Goal: Task Accomplishment & Management: Manage account settings

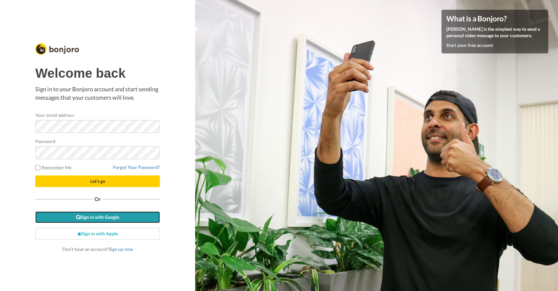
click at [113, 214] on link "Sign in with Google" at bounding box center [97, 217] width 125 height 12
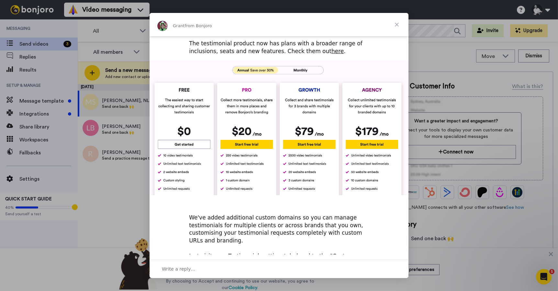
scroll to position [223, 0]
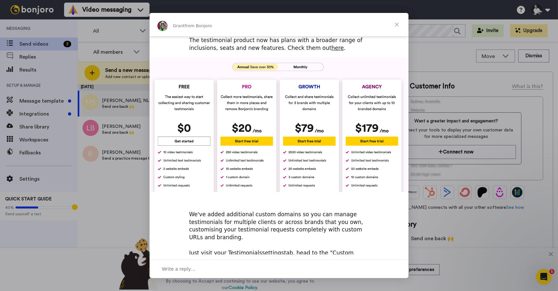
click at [396, 27] on span "Close" at bounding box center [396, 24] width 23 height 23
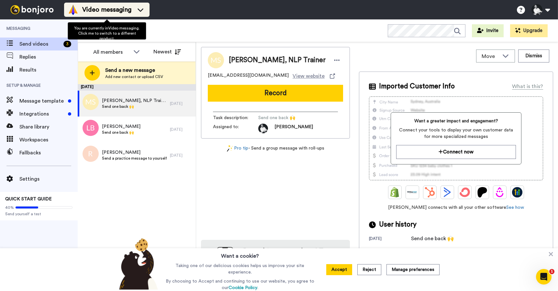
click at [110, 11] on span "Video messaging" at bounding box center [106, 9] width 49 height 9
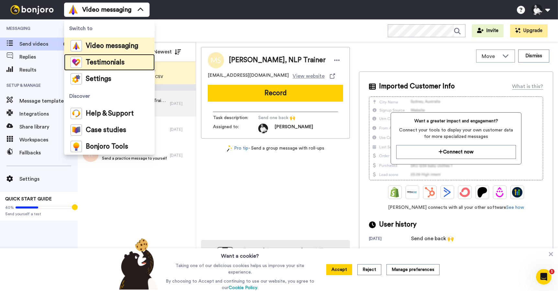
click at [109, 62] on span "Testimonials" at bounding box center [105, 62] width 39 height 6
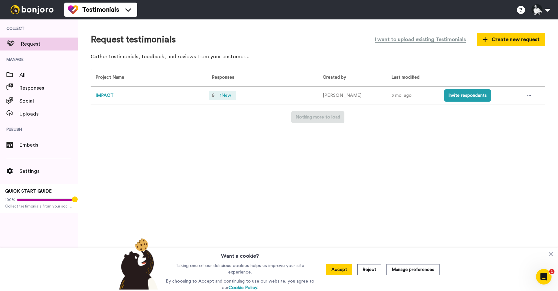
click at [232, 95] on span "1 New" at bounding box center [225, 95] width 17 height 7
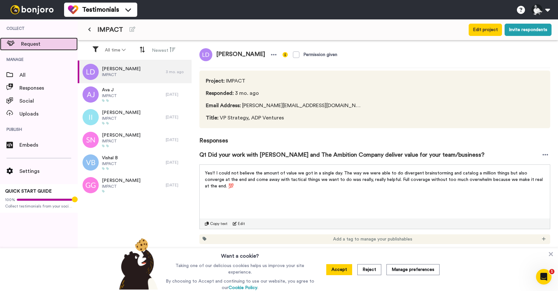
click at [33, 41] on span "Request" at bounding box center [49, 44] width 57 height 8
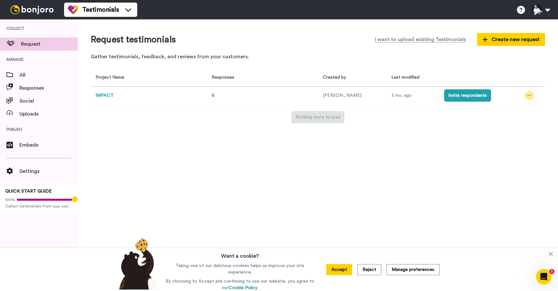
click at [527, 94] on icon at bounding box center [529, 95] width 4 height 5
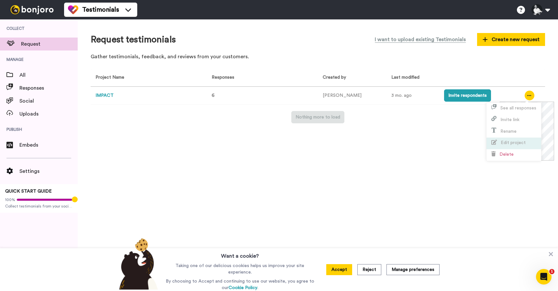
click at [520, 141] on span "Edit project" at bounding box center [513, 142] width 25 height 5
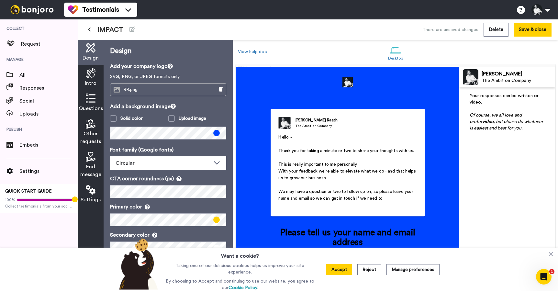
click at [337, 174] on p "With your feedback we're able to elevate what we do - and that helps us to grow…" at bounding box center [347, 175] width 139 height 14
click at [338, 172] on span "With your feedback we're able to elevate what we do - and that helps us to grow…" at bounding box center [347, 174] width 139 height 11
click at [346, 271] on button "Accept" at bounding box center [339, 269] width 26 height 11
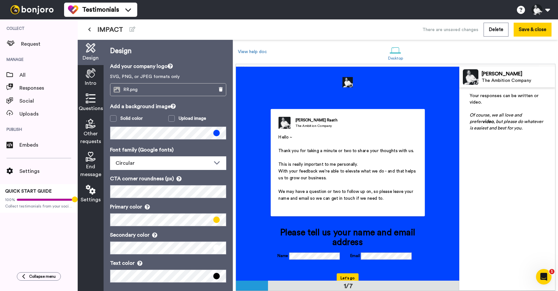
scroll to position [5, 0]
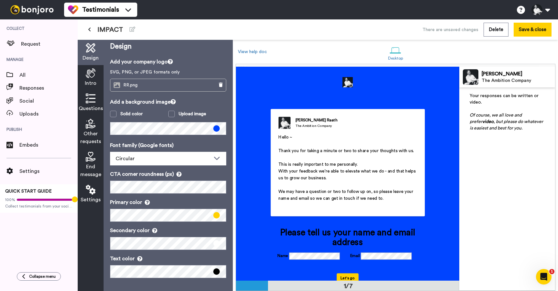
click at [92, 102] on icon at bounding box center [91, 99] width 10 height 10
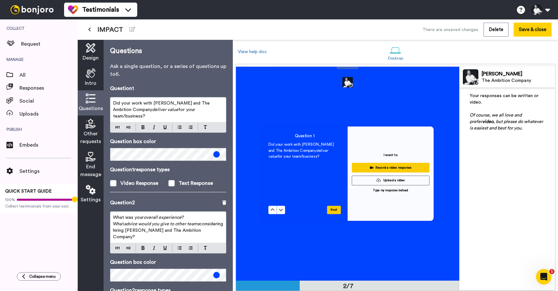
scroll to position [214, 0]
click at [91, 82] on span "Intro" at bounding box center [91, 83] width 12 height 8
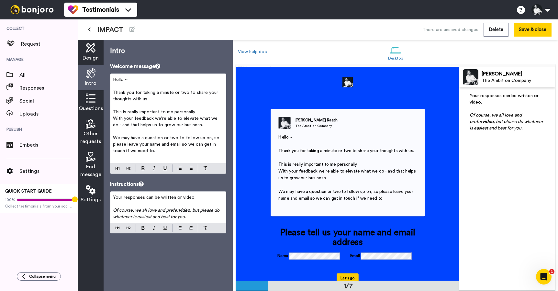
scroll to position [0, 0]
click at [161, 95] on span "Thank you for taking a minute or two to share your thoughts with us." at bounding box center [166, 95] width 106 height 11
click at [95, 57] on span "Design" at bounding box center [91, 58] width 16 height 8
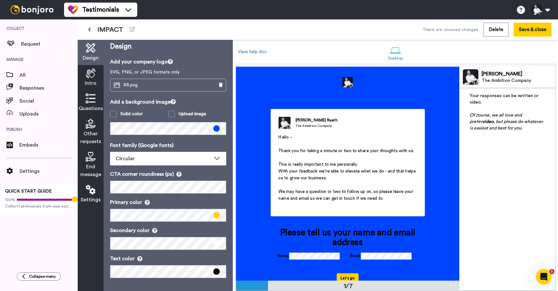
scroll to position [5, 0]
click at [89, 79] on div "Intro" at bounding box center [91, 77] width 26 height 25
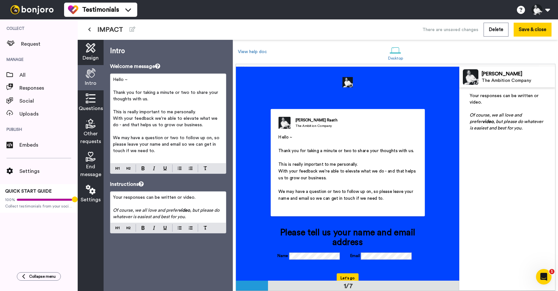
click at [155, 82] on p "Hello ~" at bounding box center [168, 79] width 110 height 6
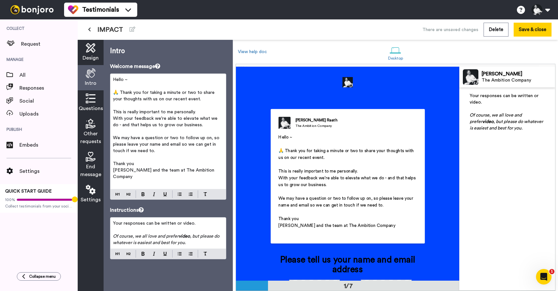
click at [127, 171] on span "Russell and the team at The Ambition Company" at bounding box center [164, 173] width 103 height 11
click at [87, 100] on icon at bounding box center [91, 99] width 10 height 10
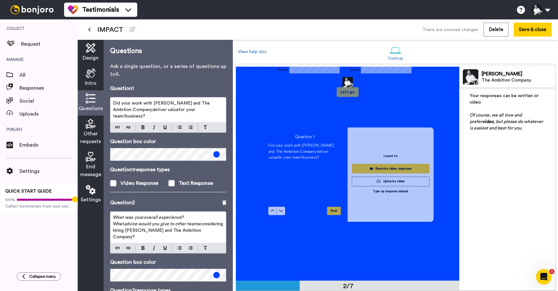
scroll to position [214, 0]
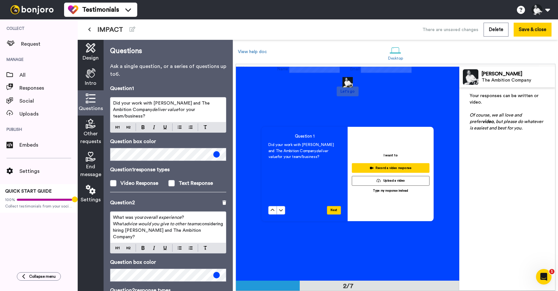
click at [159, 103] on span "Did your work with Russell and The Ambition Company" at bounding box center [162, 106] width 98 height 11
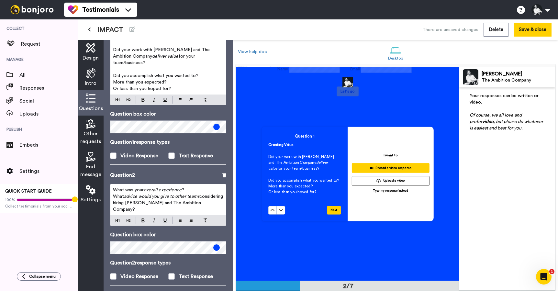
scroll to position [68, 0]
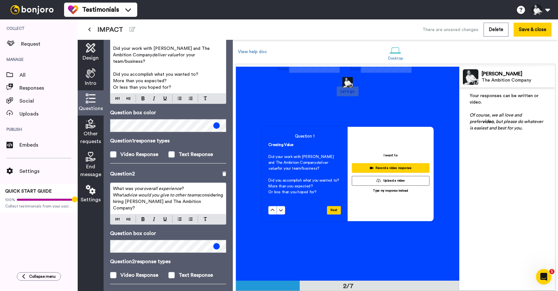
click at [189, 185] on p "What was your overall experience ?" at bounding box center [168, 188] width 110 height 6
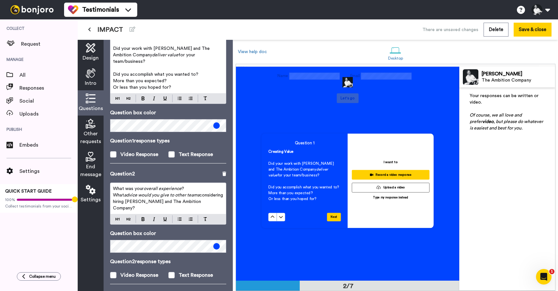
scroll to position [220, 0]
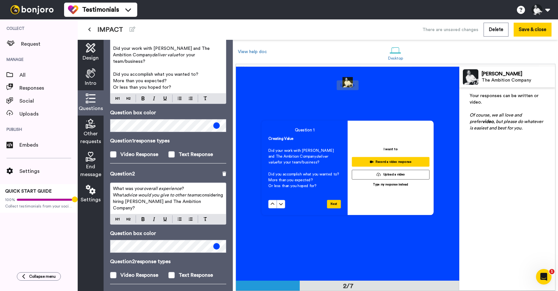
click at [189, 185] on p "What was your overall experience ?" at bounding box center [168, 188] width 110 height 6
click at [113, 186] on span "What was your" at bounding box center [128, 188] width 31 height 5
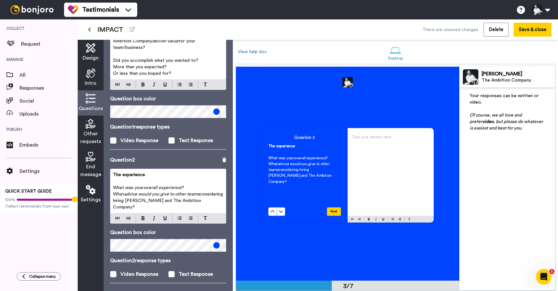
scroll to position [82, 0]
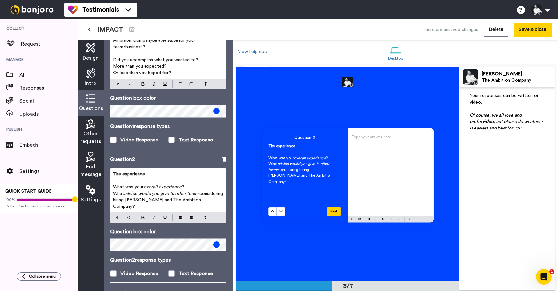
click at [204, 184] on p "What was your overall experience ?" at bounding box center [168, 187] width 110 height 6
click at [197, 184] on p "What was your overall experience ?" at bounding box center [168, 187] width 110 height 6
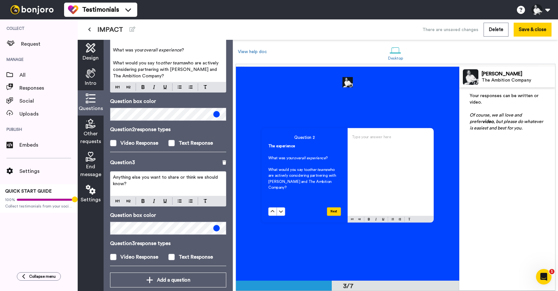
scroll to position [222, 0]
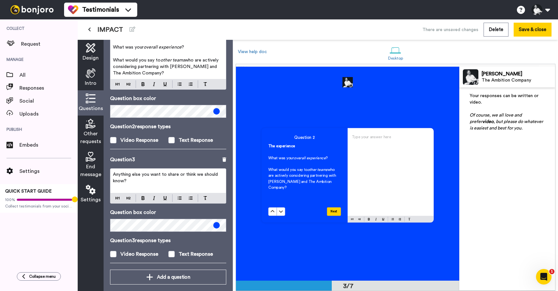
click at [190, 177] on p "Anything else you want to share or think we should know?" at bounding box center [168, 177] width 110 height 13
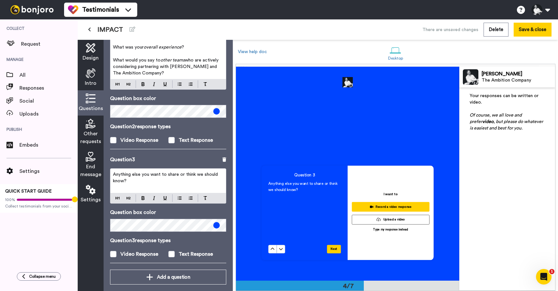
scroll to position [603, 0]
click at [148, 172] on span "Anything else you want to share or think we should know?" at bounding box center [166, 177] width 106 height 11
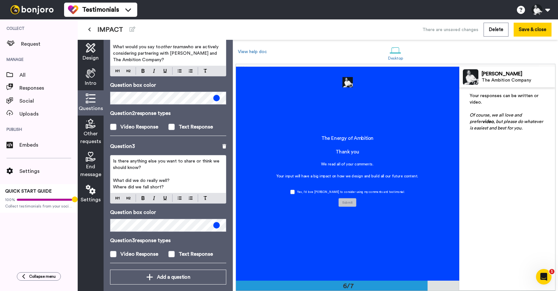
scroll to position [1073, 0]
click at [96, 122] on div "Other requests" at bounding box center [91, 132] width 26 height 33
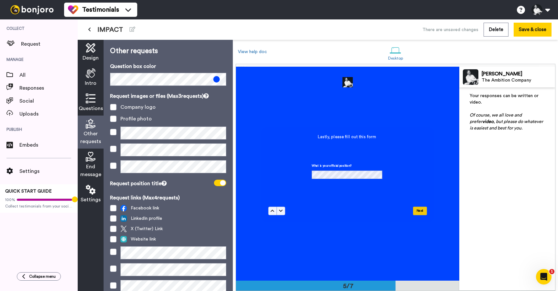
scroll to position [855, 0]
click at [94, 101] on icon at bounding box center [91, 99] width 10 height 10
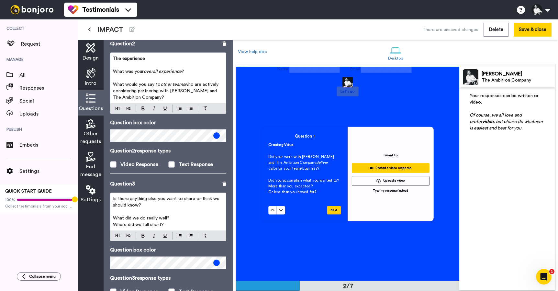
scroll to position [235, 0]
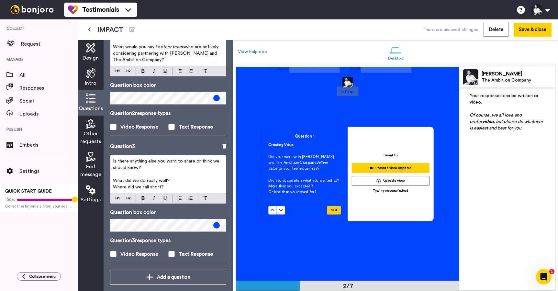
click at [94, 163] on span "End message" at bounding box center [90, 171] width 21 height 16
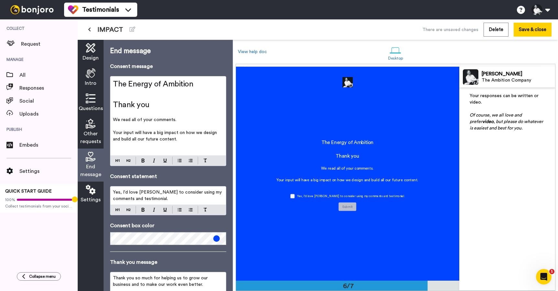
click at [95, 127] on icon at bounding box center [91, 124] width 10 height 10
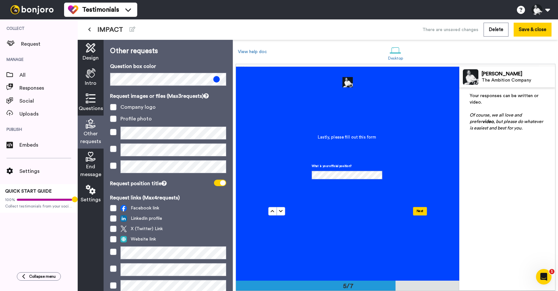
click at [92, 160] on icon at bounding box center [91, 157] width 10 height 10
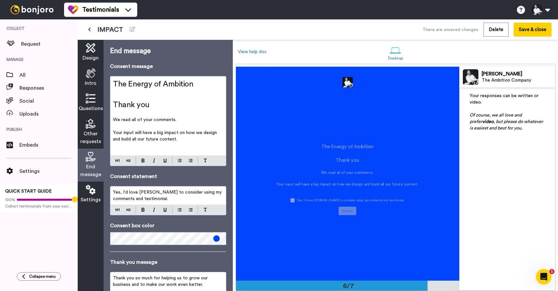
scroll to position [1069, 0]
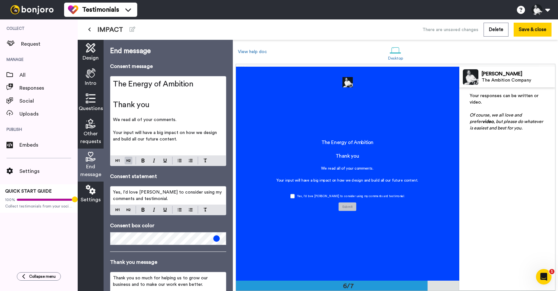
click at [203, 84] on h2 "The Energy of Ambition" at bounding box center [168, 84] width 110 height 10
click at [156, 107] on h2 "Thank you" at bounding box center [168, 105] width 110 height 10
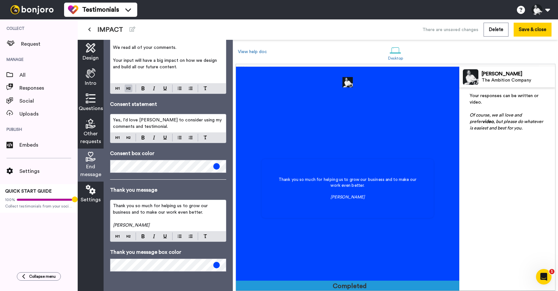
scroll to position [1282, 0]
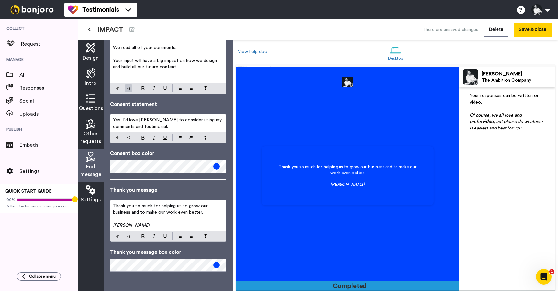
click at [94, 193] on icon at bounding box center [91, 190] width 10 height 10
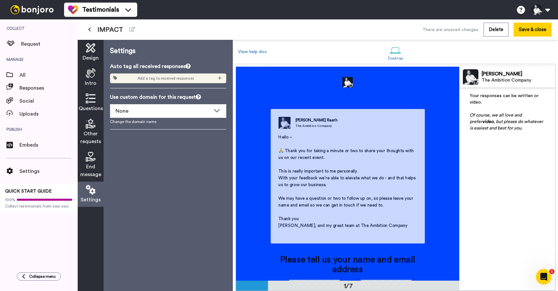
scroll to position [0, 0]
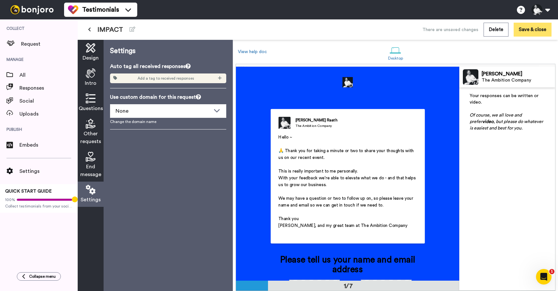
click at [529, 30] on button "Save & close" at bounding box center [533, 30] width 38 height 14
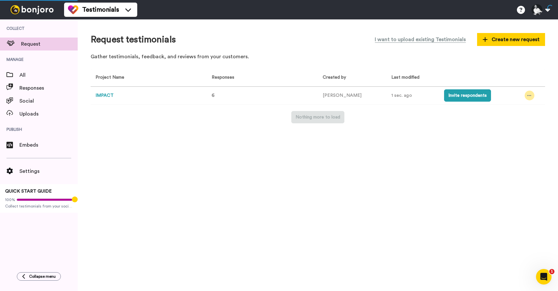
click at [528, 95] on icon at bounding box center [530, 95] width 4 height 1
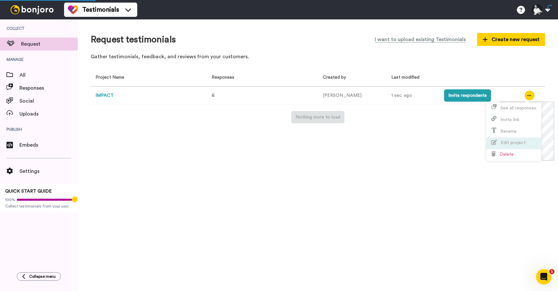
click at [516, 140] on span "Edit project" at bounding box center [513, 142] width 25 height 5
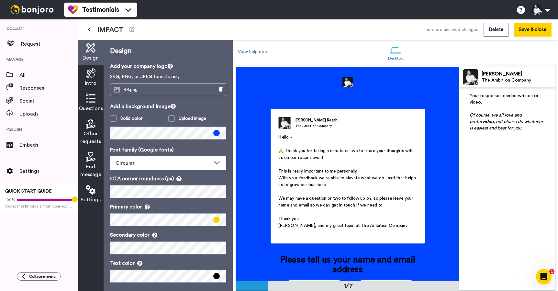
click at [88, 191] on icon at bounding box center [91, 190] width 10 height 10
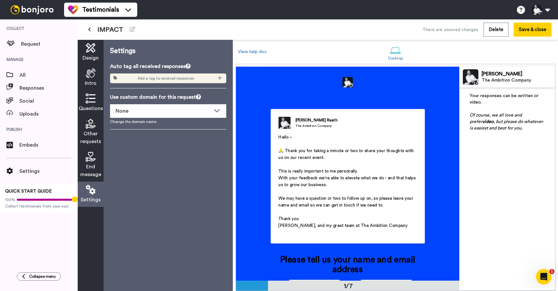
click at [198, 97] on icon at bounding box center [198, 96] width 5 height 5
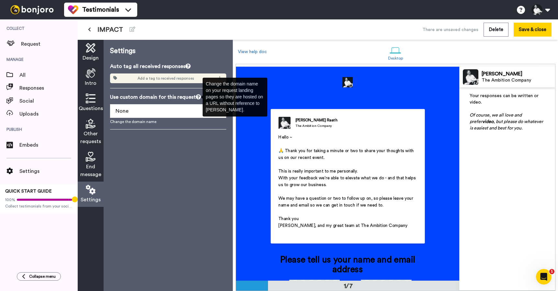
click at [197, 96] on icon at bounding box center [198, 96] width 5 height 5
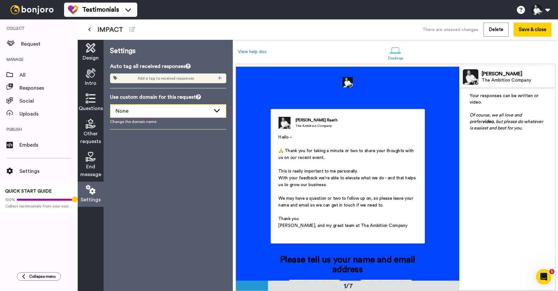
click at [158, 109] on div "None" at bounding box center [163, 111] width 95 height 8
click at [149, 126] on li "None" at bounding box center [168, 125] width 116 height 10
click at [148, 122] on link "Change the domain name" at bounding box center [168, 121] width 116 height 5
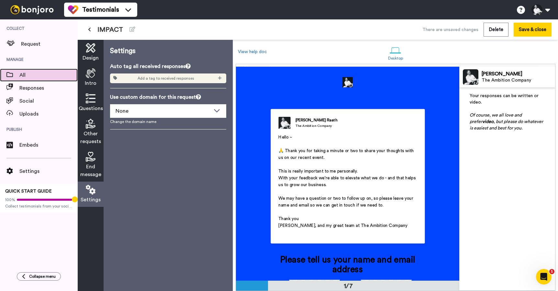
click at [19, 73] on span "All" at bounding box center [48, 75] width 58 height 8
click at [526, 29] on button "Save & close" at bounding box center [533, 30] width 38 height 14
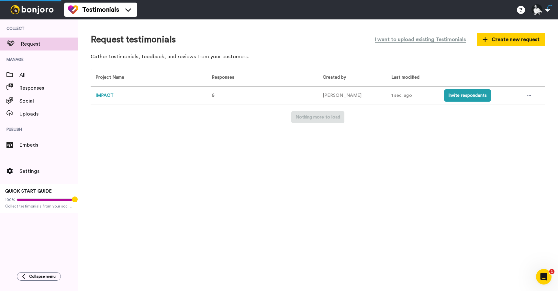
click at [105, 94] on button "IMPACT" at bounding box center [104, 95] width 18 height 7
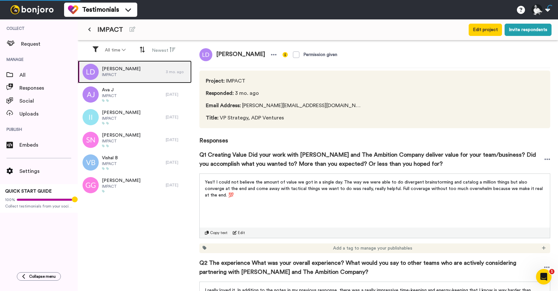
click at [140, 73] on div "Laura Del Beccaro IMPACT" at bounding box center [122, 72] width 88 height 23
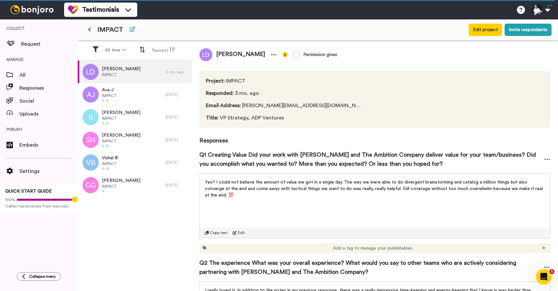
click at [131, 28] on icon at bounding box center [132, 29] width 6 height 5
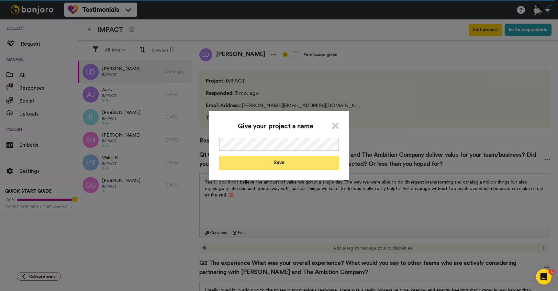
click at [290, 162] on button "Save" at bounding box center [279, 163] width 120 height 14
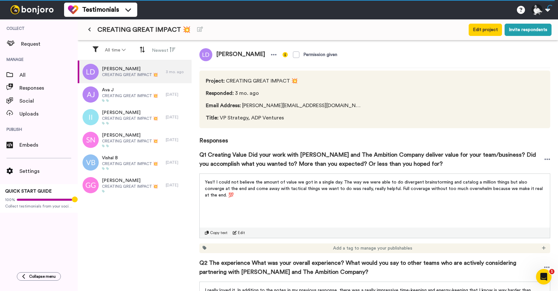
click at [87, 26] on button at bounding box center [89, 30] width 11 height 12
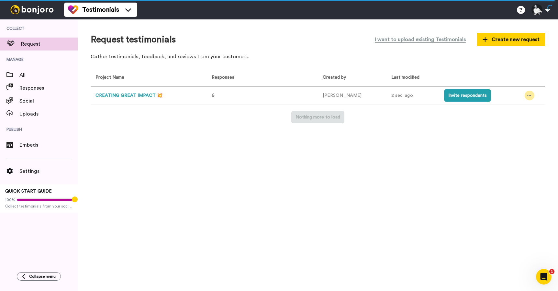
click at [527, 95] on icon at bounding box center [529, 95] width 4 height 5
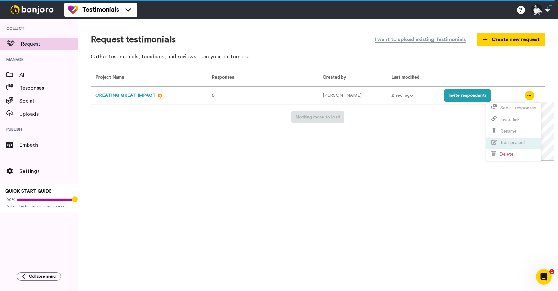
click at [518, 140] on span "Edit project" at bounding box center [513, 142] width 25 height 5
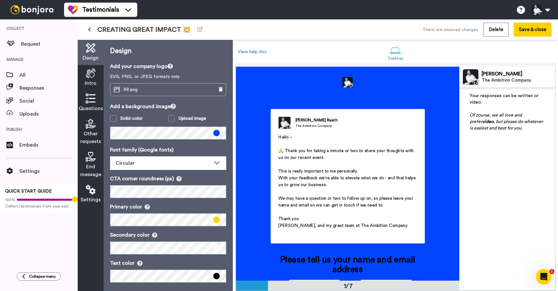
click at [94, 74] on icon at bounding box center [91, 73] width 10 height 10
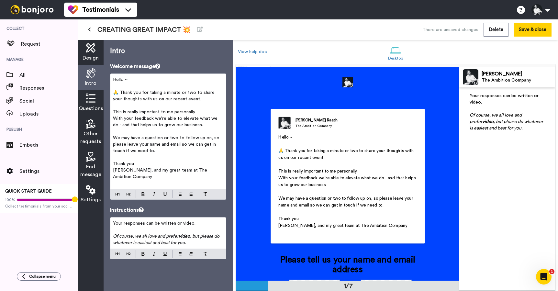
click at [89, 103] on icon at bounding box center [91, 99] width 10 height 10
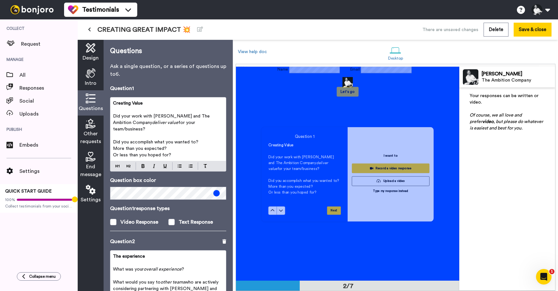
scroll to position [214, 0]
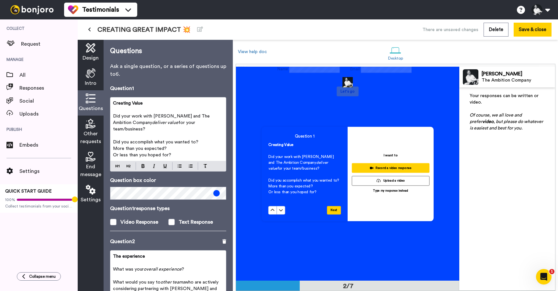
click at [88, 49] on icon at bounding box center [91, 48] width 10 height 10
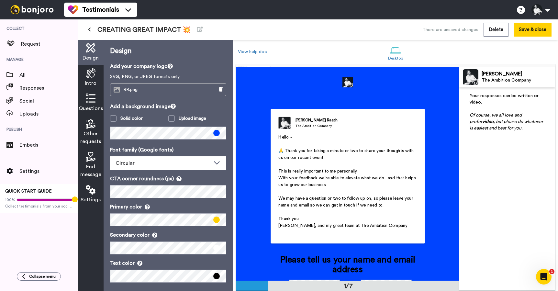
scroll to position [5, 0]
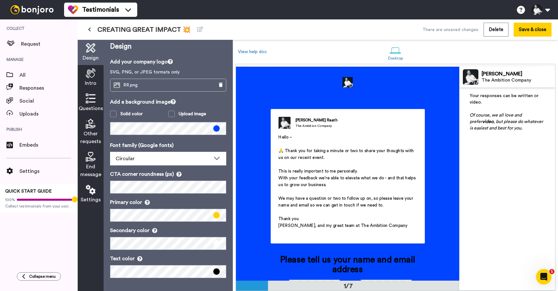
click at [94, 192] on icon at bounding box center [91, 190] width 10 height 10
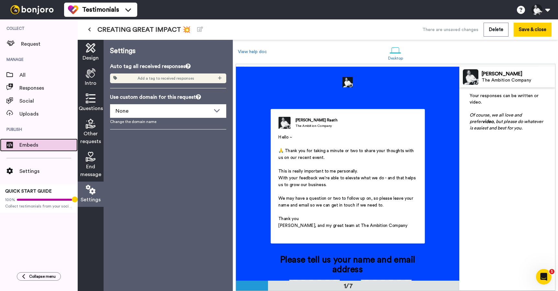
click at [33, 140] on div "Embeds" at bounding box center [39, 145] width 78 height 13
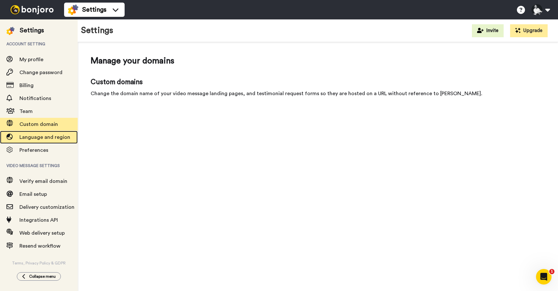
click at [46, 136] on span "Language and region" at bounding box center [44, 137] width 51 height 5
click at [46, 123] on span "Custom domain" at bounding box center [38, 124] width 39 height 5
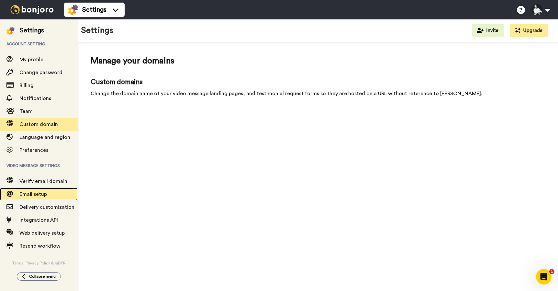
click at [41, 190] on div "Email setup" at bounding box center [39, 194] width 78 height 13
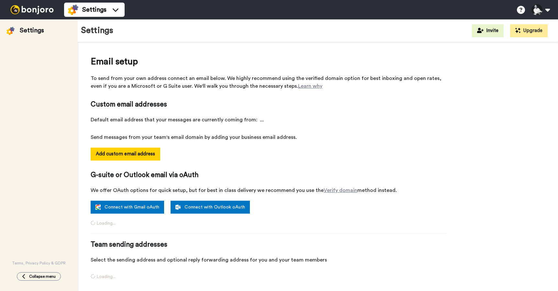
select select "150887"
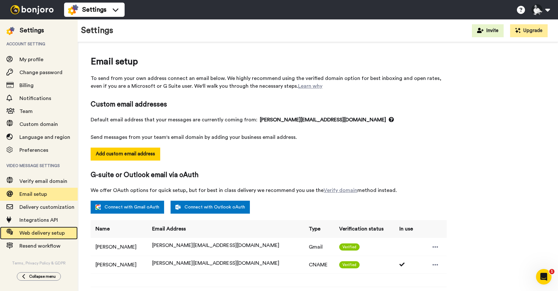
click at [41, 231] on span "Web delivery setup" at bounding box center [41, 232] width 45 height 5
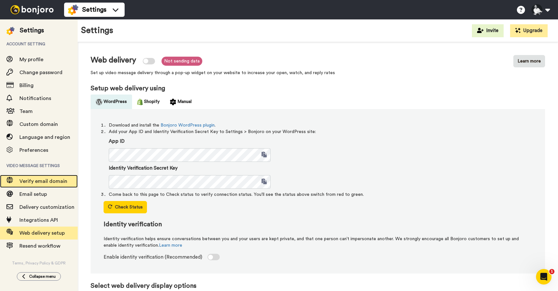
click at [39, 178] on span "Verify email domain" at bounding box center [48, 181] width 58 height 8
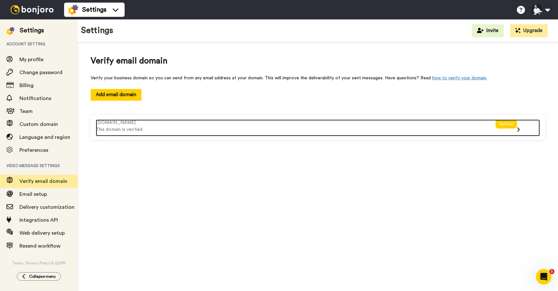
click at [519, 131] on icon at bounding box center [518, 129] width 3 height 5
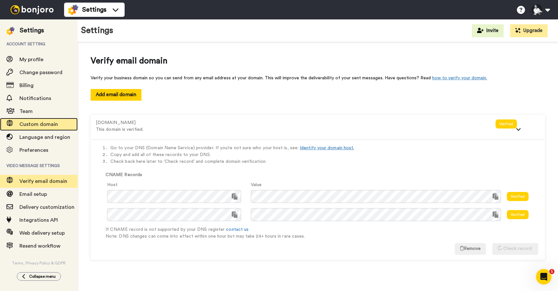
click at [42, 123] on span "Custom domain" at bounding box center [38, 124] width 39 height 5
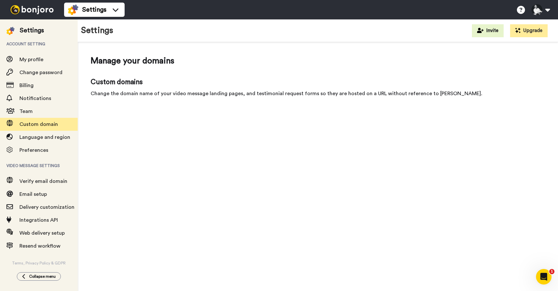
click at [124, 88] on div "Custom domains Change the domain name of your video message landing pages, and …" at bounding box center [318, 87] width 454 height 20
click at [31, 85] on span "Billing" at bounding box center [26, 85] width 14 height 5
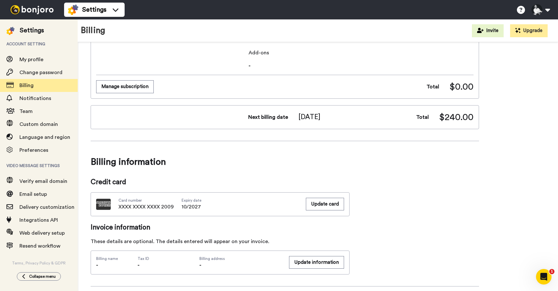
scroll to position [147, 0]
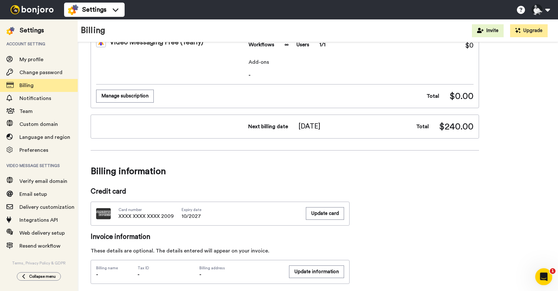
click at [542, 272] on icon "Open Intercom Messenger" at bounding box center [543, 276] width 11 height 11
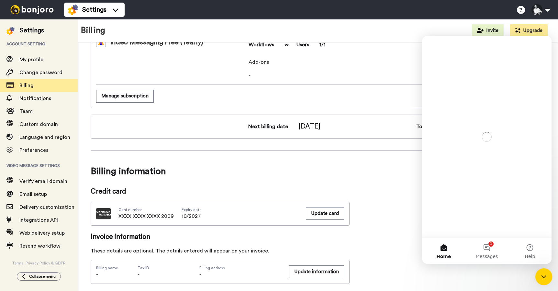
scroll to position [0, 0]
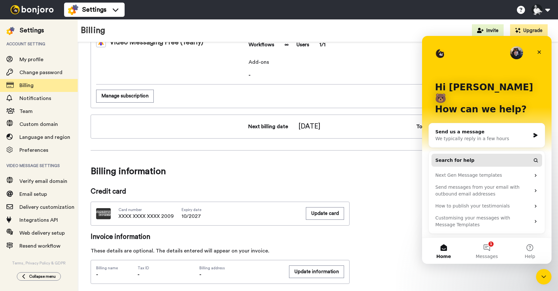
click at [487, 154] on button "Search for help" at bounding box center [486, 160] width 111 height 13
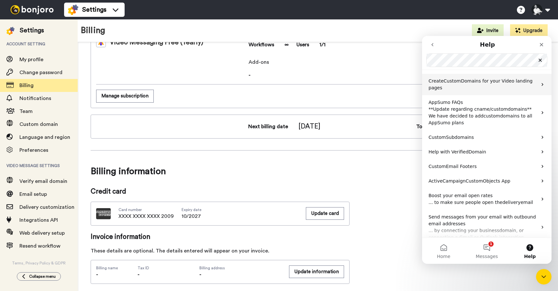
click at [499, 81] on span "Domains for your Video landing pages" at bounding box center [481, 84] width 104 height 12
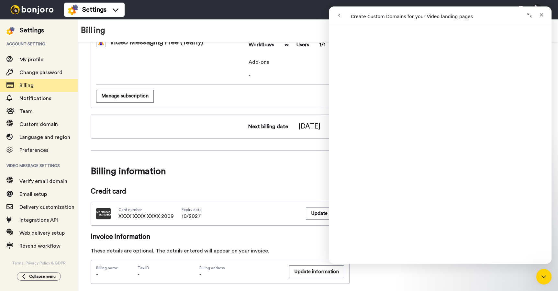
scroll to position [211, 0]
click at [541, 16] on icon "Close" at bounding box center [541, 14] width 5 height 5
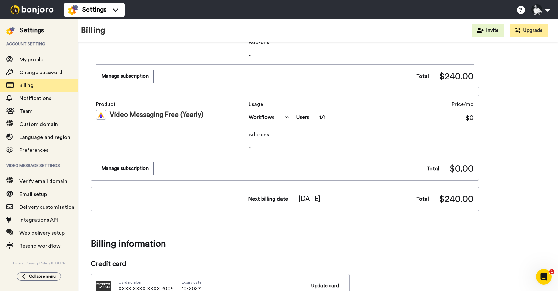
scroll to position [0, 0]
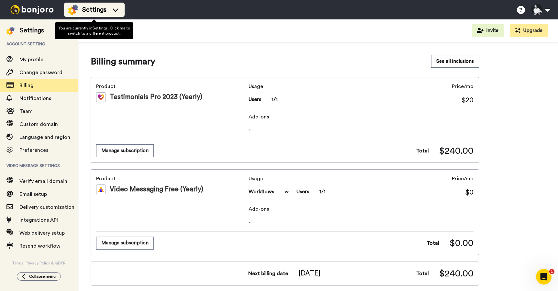
click at [114, 8] on icon at bounding box center [115, 9] width 10 height 6
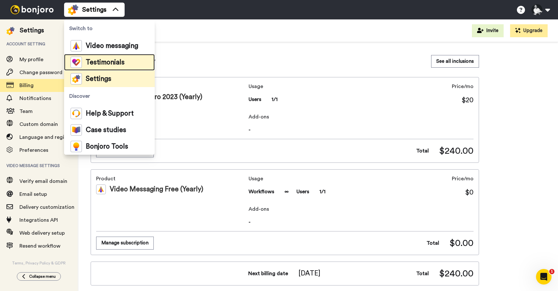
click at [104, 62] on span "Testimonials" at bounding box center [105, 62] width 39 height 6
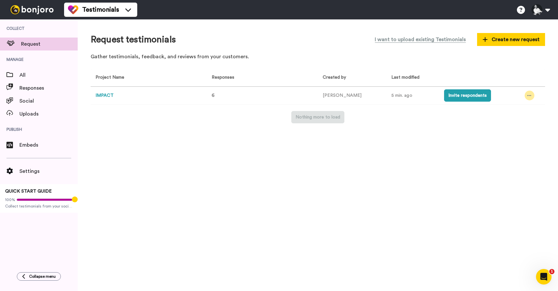
click at [528, 95] on icon at bounding box center [530, 95] width 4 height 1
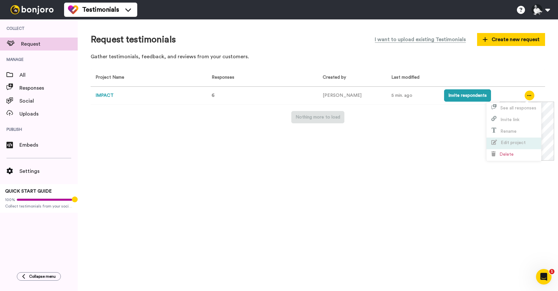
click at [511, 141] on span "Edit project" at bounding box center [513, 142] width 25 height 5
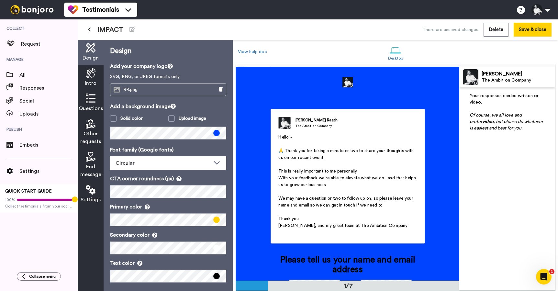
click at [90, 72] on icon at bounding box center [91, 73] width 10 height 10
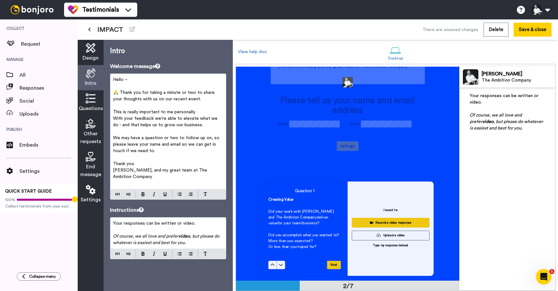
scroll to position [162, 0]
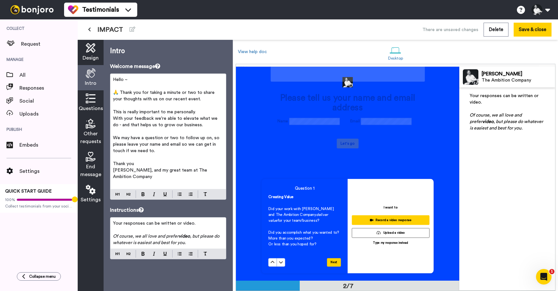
click at [93, 55] on span "Design" at bounding box center [91, 58] width 16 height 8
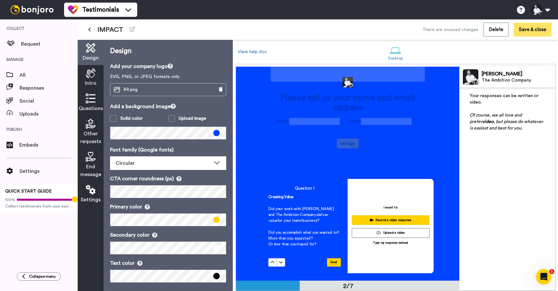
click at [524, 30] on button "Save & close" at bounding box center [533, 30] width 38 height 14
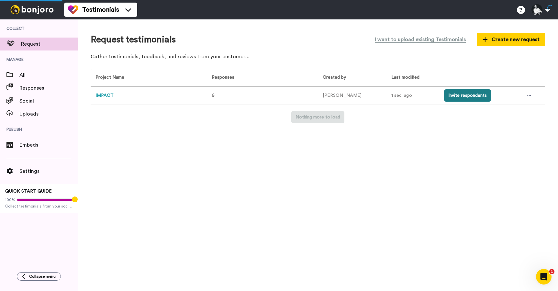
click at [474, 94] on button "Invite respondents" at bounding box center [467, 95] width 47 height 12
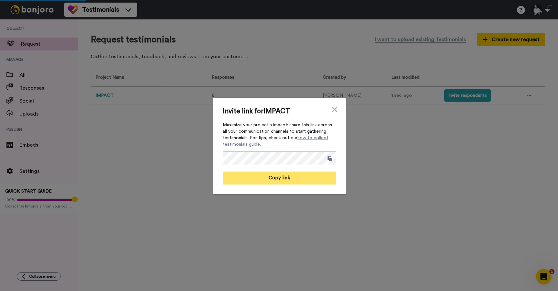
click at [309, 176] on button "Copy link" at bounding box center [279, 178] width 113 height 13
